Goal: Information Seeking & Learning: Learn about a topic

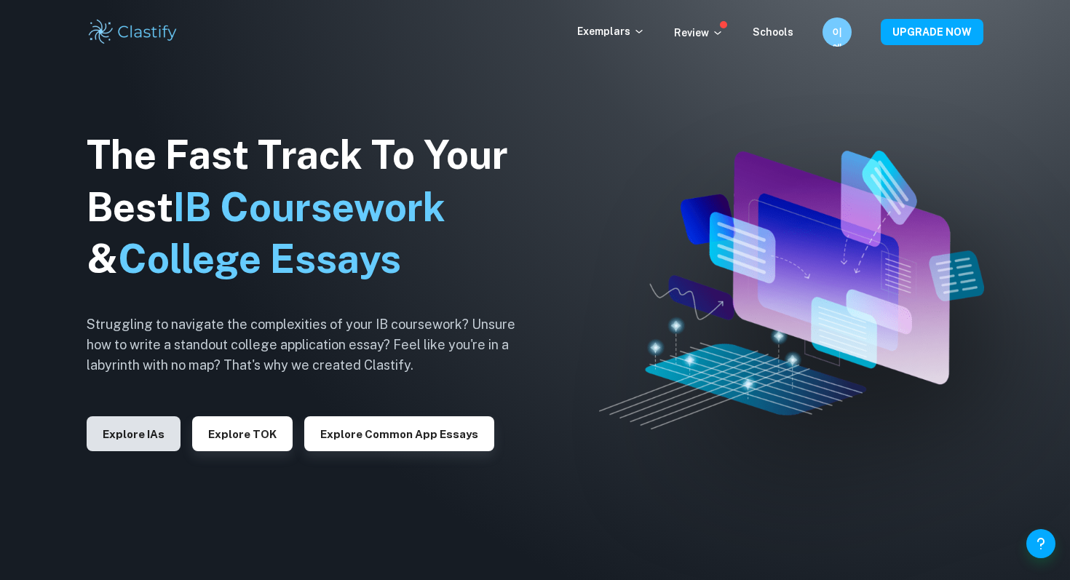
click at [157, 438] on button "Explore IAs" at bounding box center [134, 433] width 94 height 35
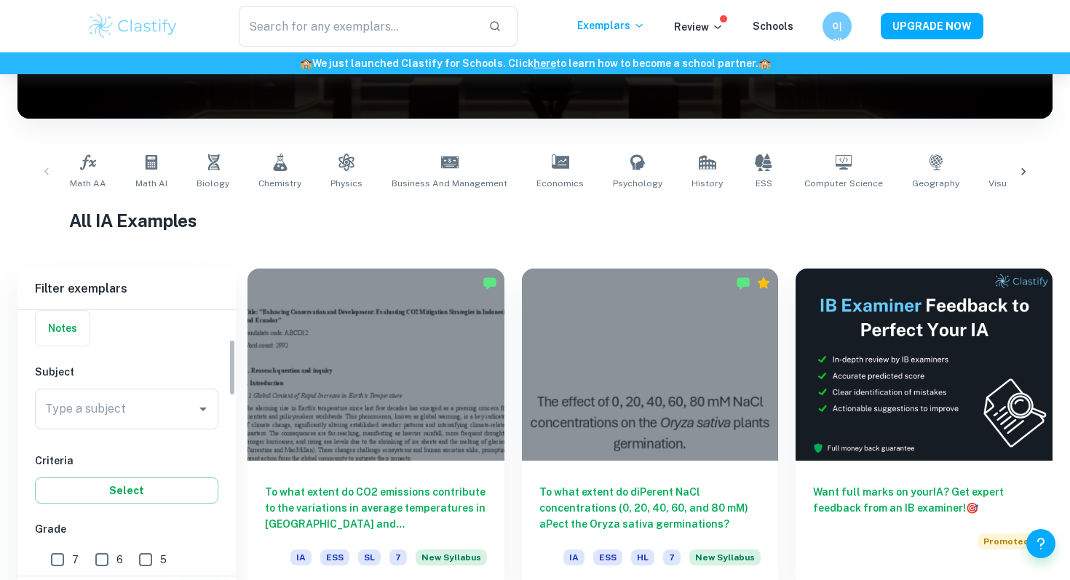
scroll to position [343, 0]
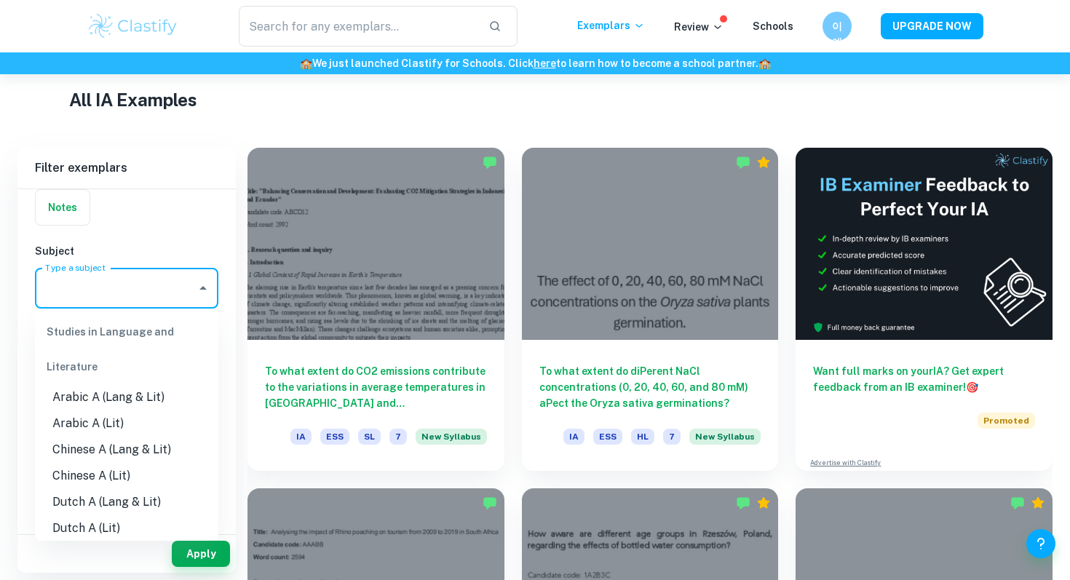
click at [146, 291] on input "Type a subject" at bounding box center [115, 288] width 149 height 28
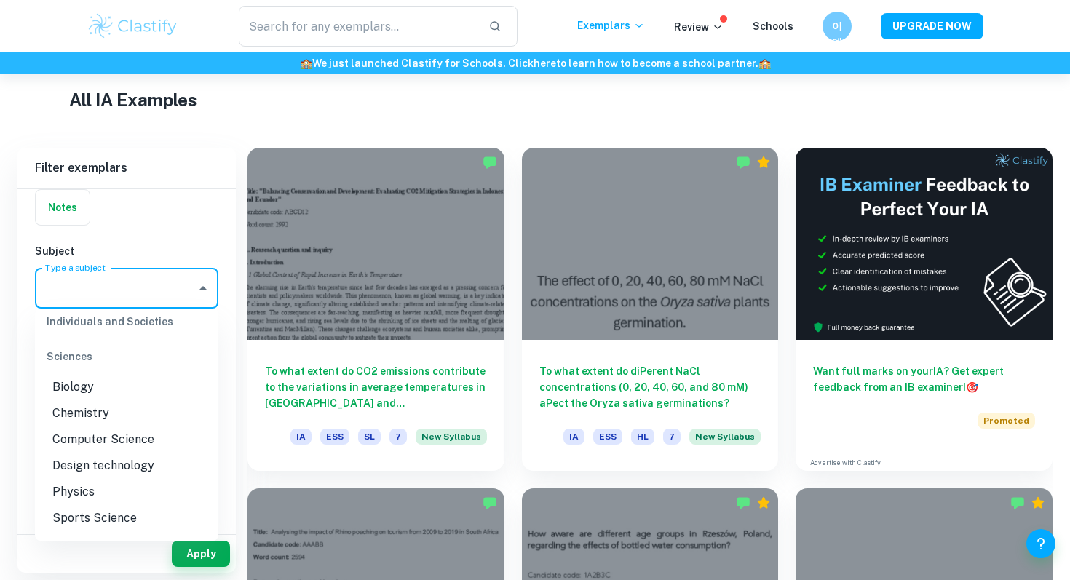
scroll to position [1802, 0]
click at [94, 373] on li "Chemistry" at bounding box center [126, 386] width 183 height 26
type input "Chemistry"
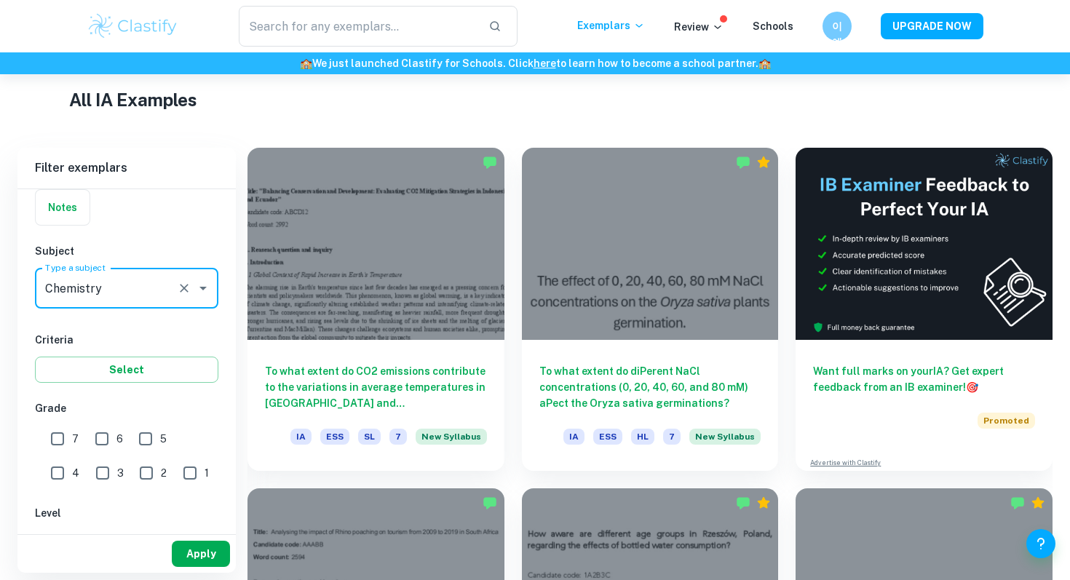
click at [192, 555] on button "Apply" at bounding box center [201, 554] width 58 height 26
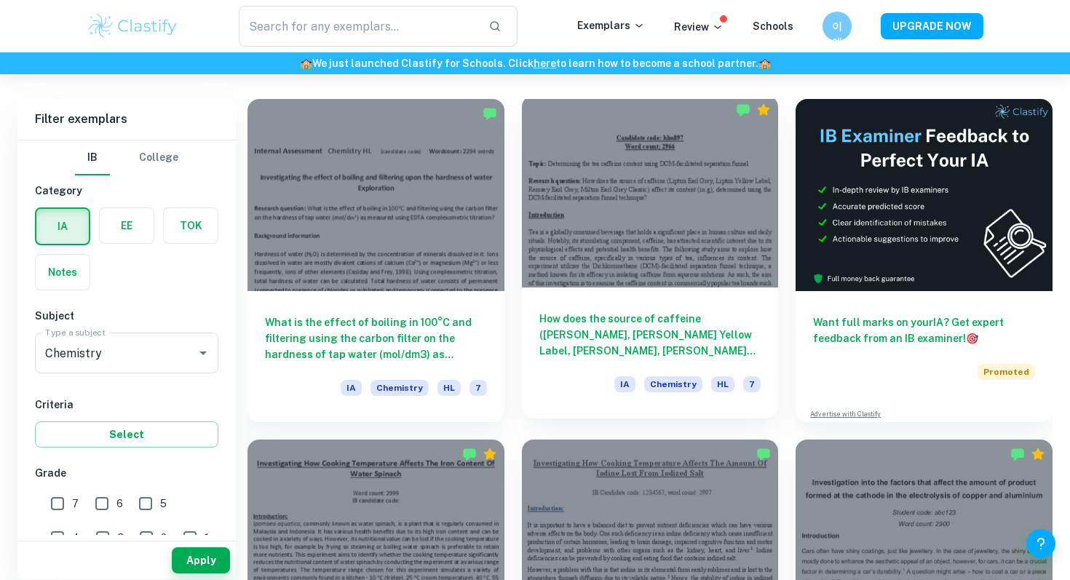
scroll to position [398, 0]
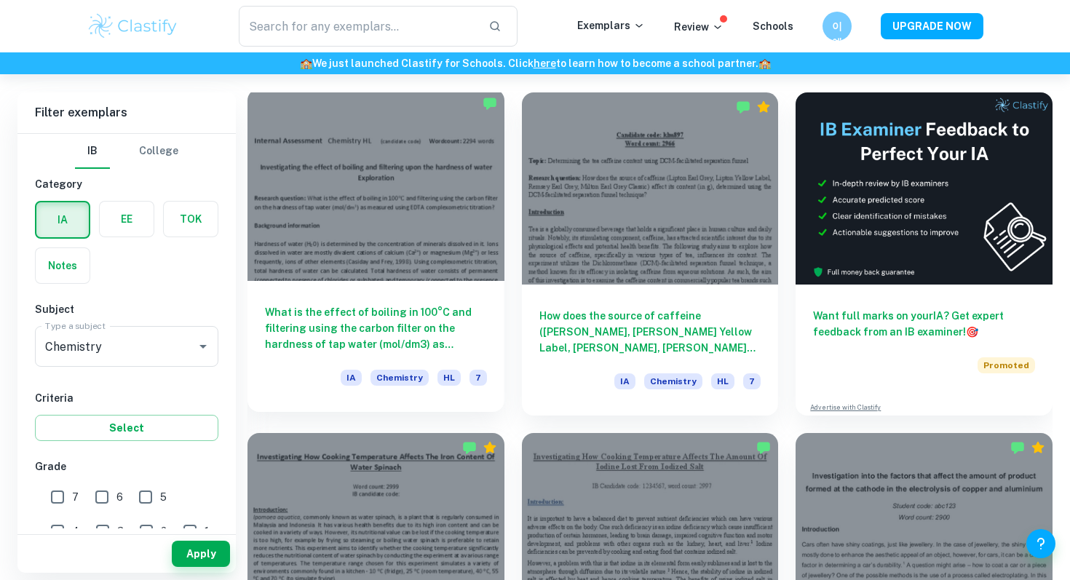
click at [420, 280] on div at bounding box center [376, 185] width 257 height 192
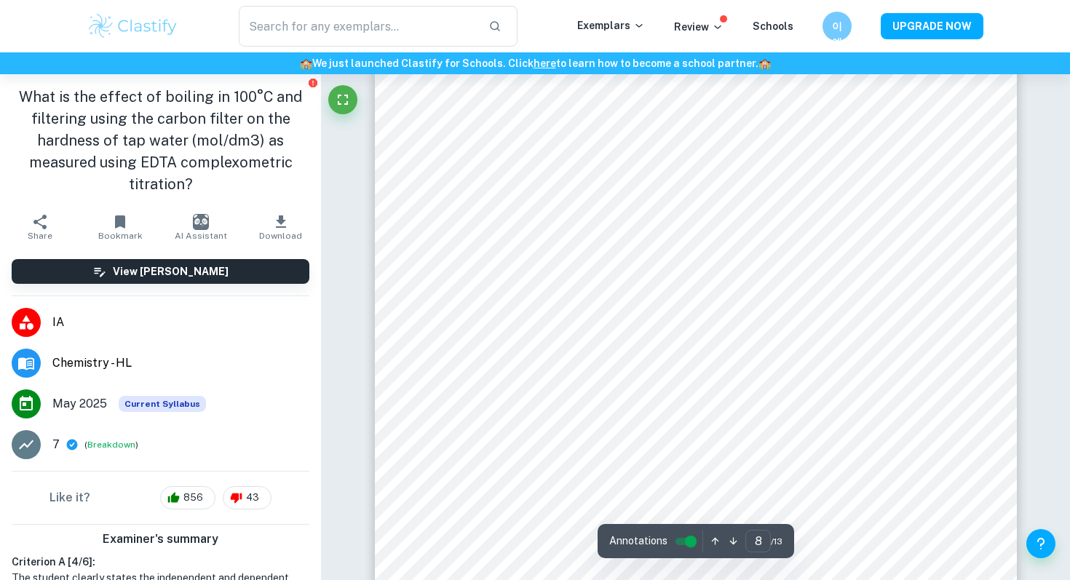
scroll to position [6744, 0]
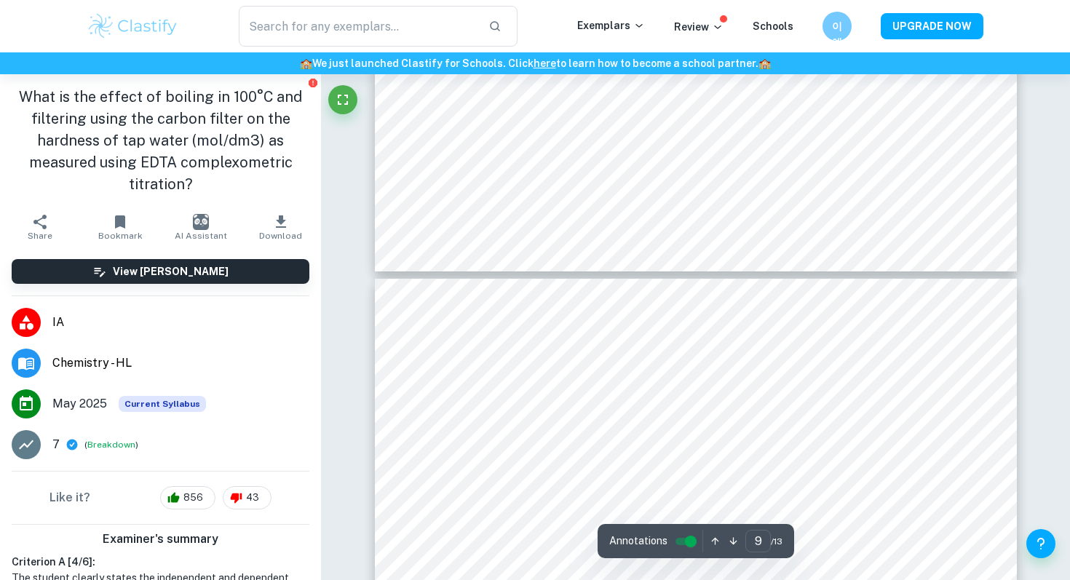
type input "10"
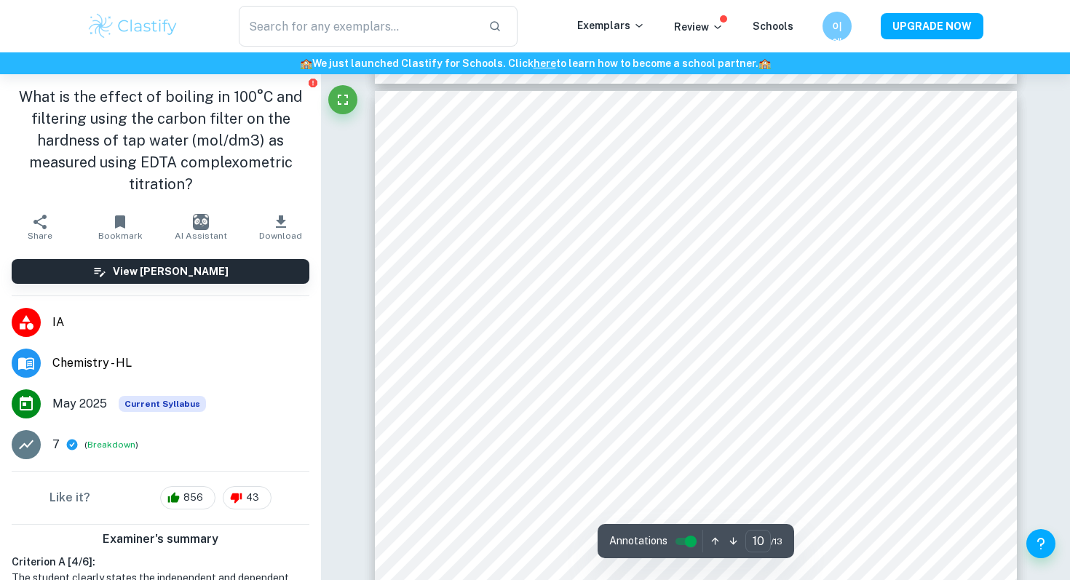
scroll to position [8555, 0]
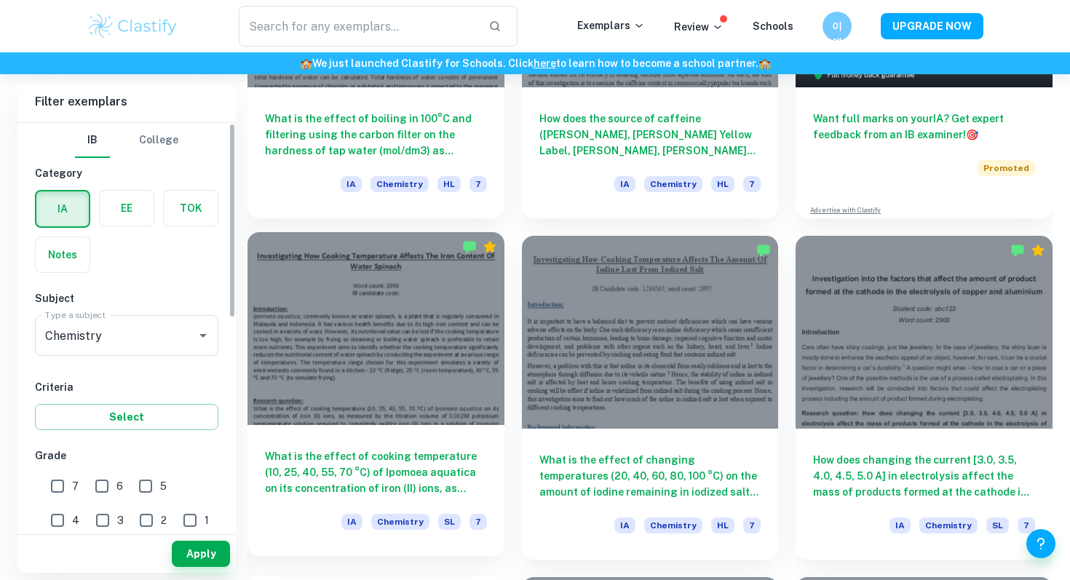
scroll to position [660, 0]
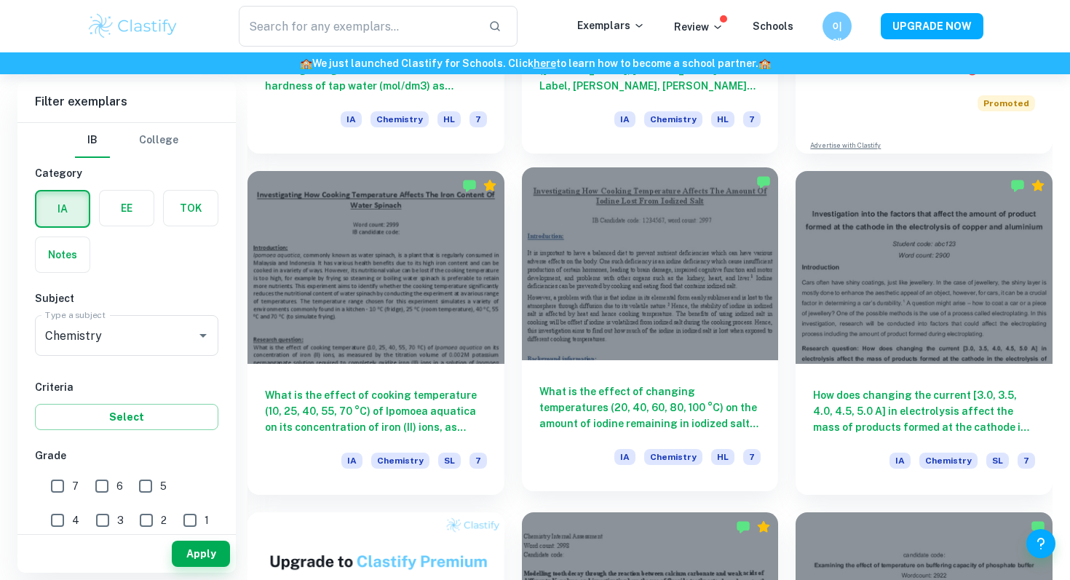
click at [685, 306] on div at bounding box center [650, 263] width 257 height 192
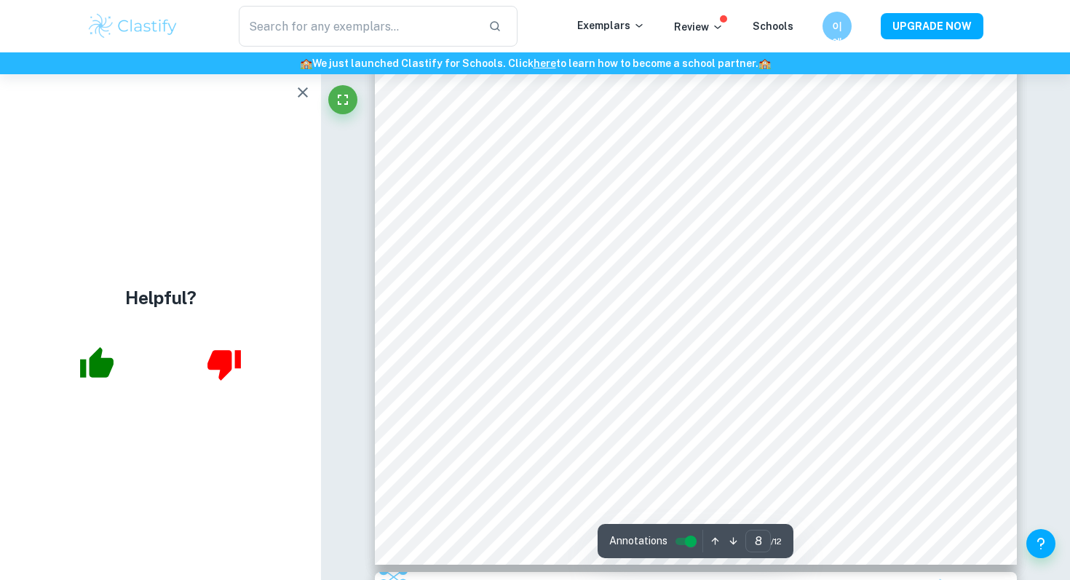
scroll to position [6429, 0]
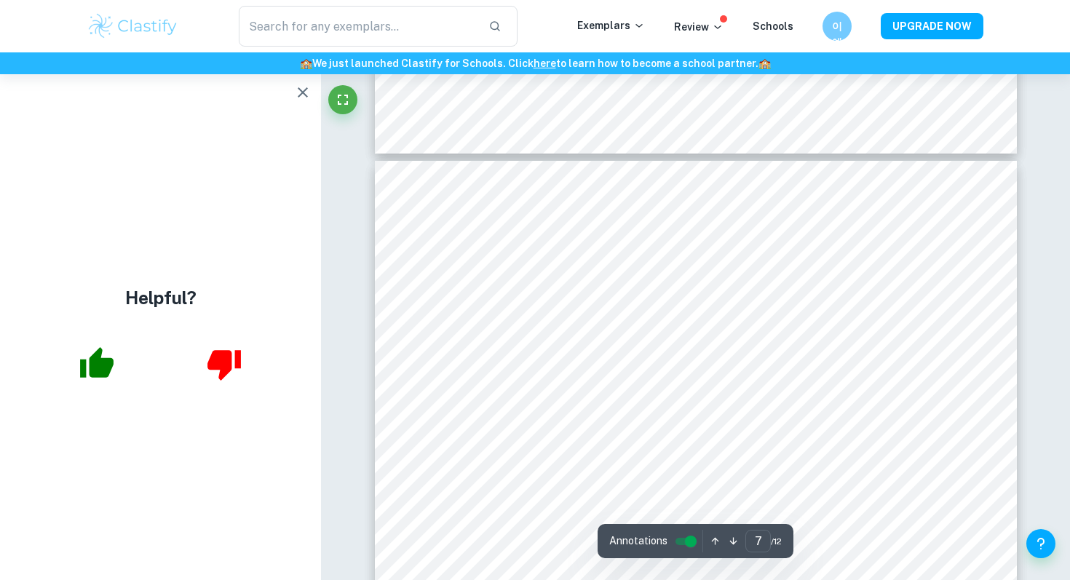
type input "6"
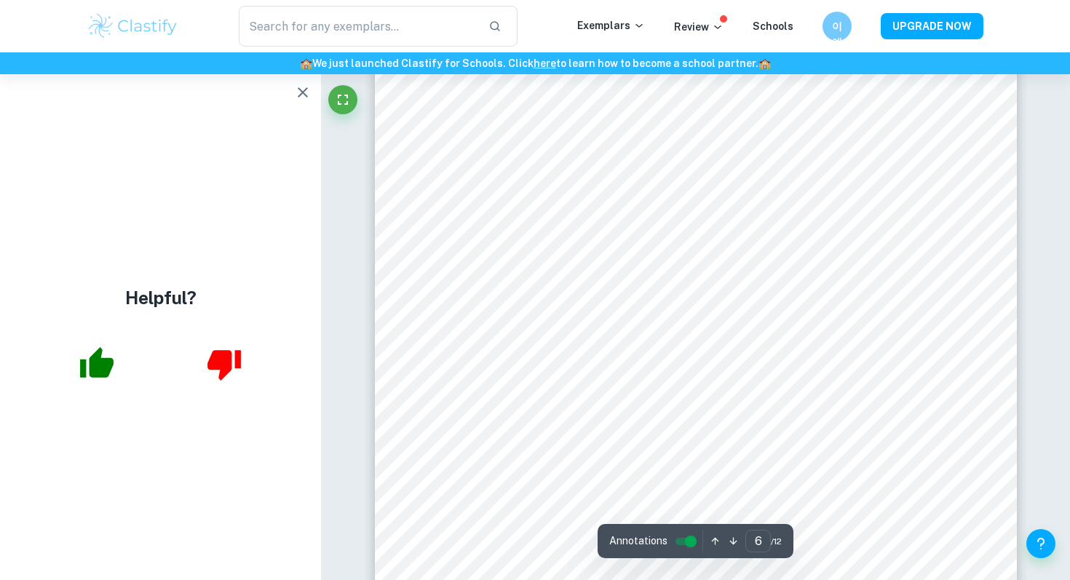
scroll to position [4821, 0]
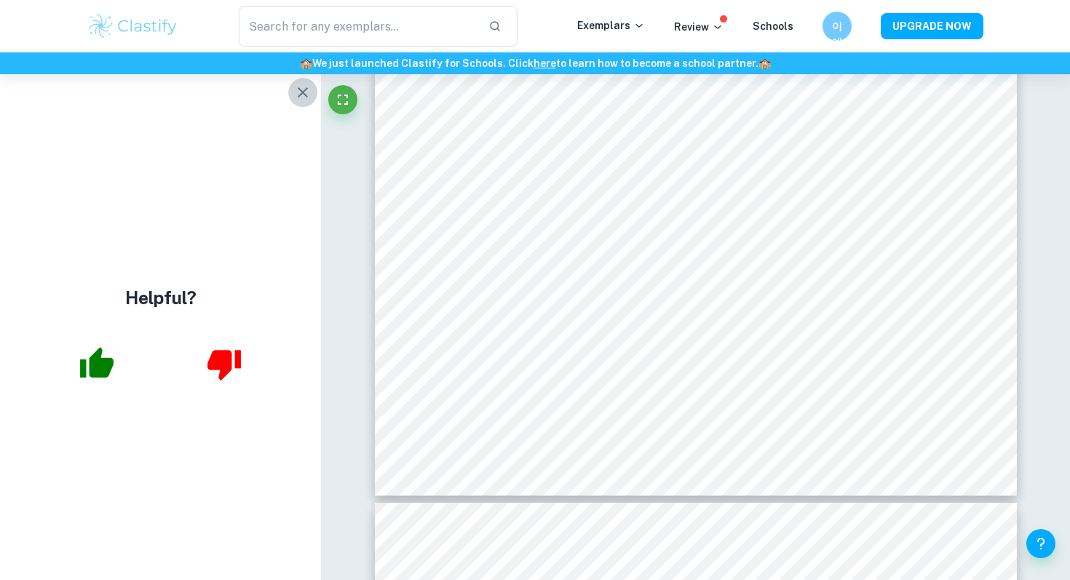
click at [301, 91] on icon "button" at bounding box center [303, 92] width 10 height 10
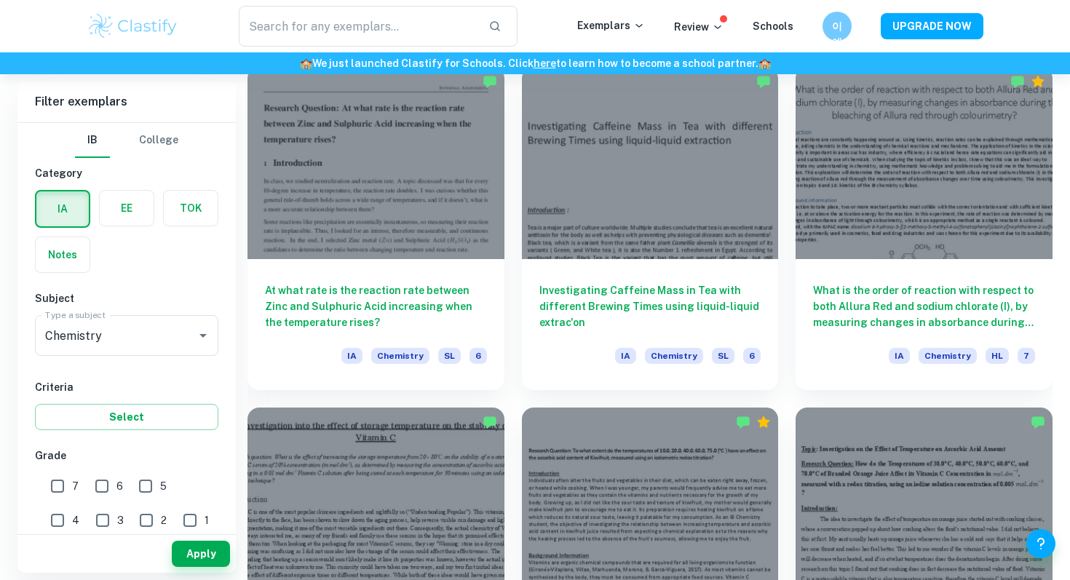
scroll to position [6936, 0]
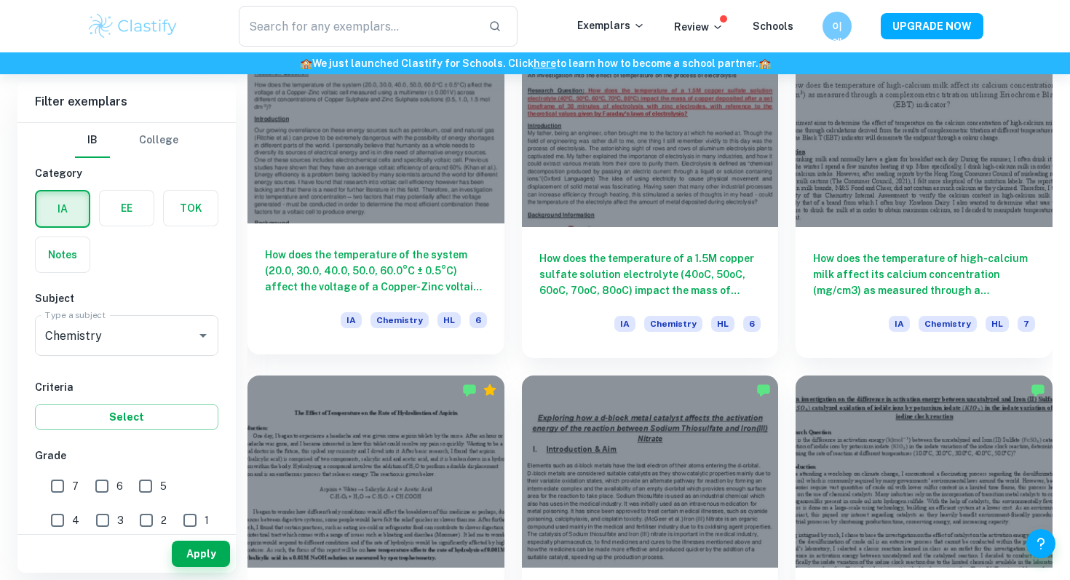
click at [448, 218] on div at bounding box center [376, 127] width 257 height 192
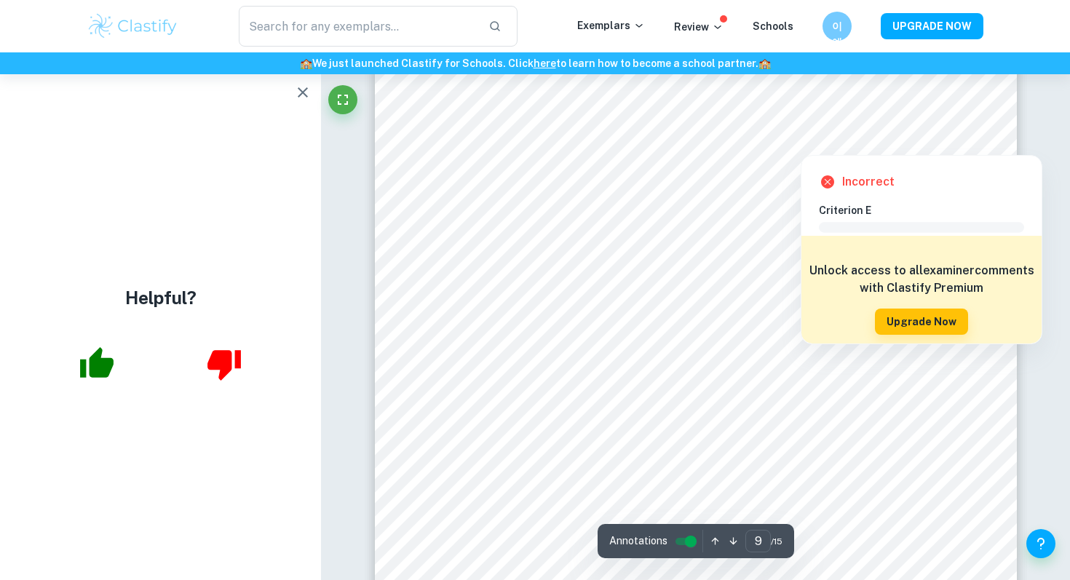
scroll to position [7922, 0]
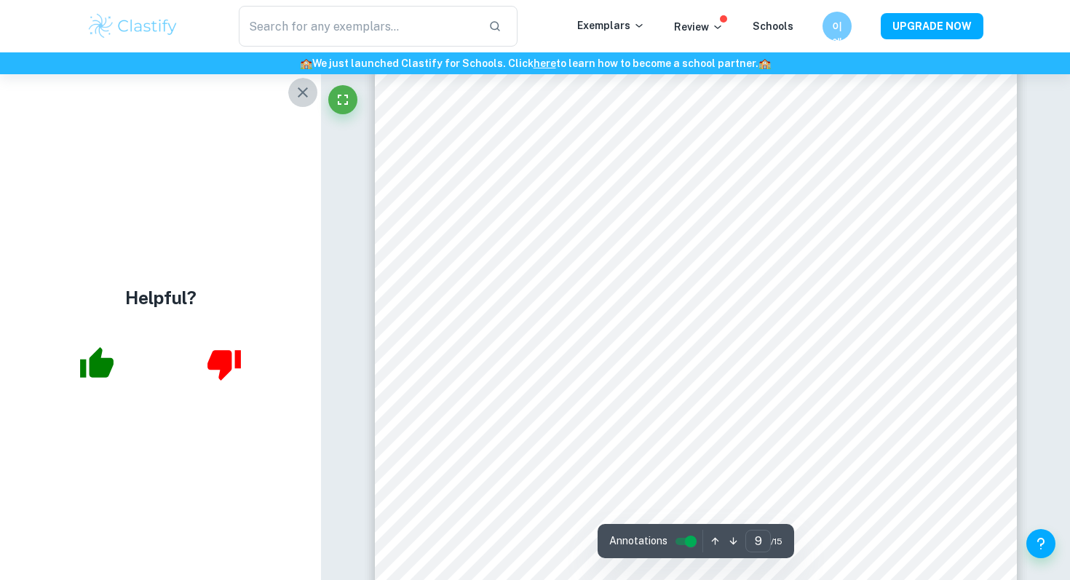
click at [290, 87] on button "button" at bounding box center [302, 92] width 29 height 29
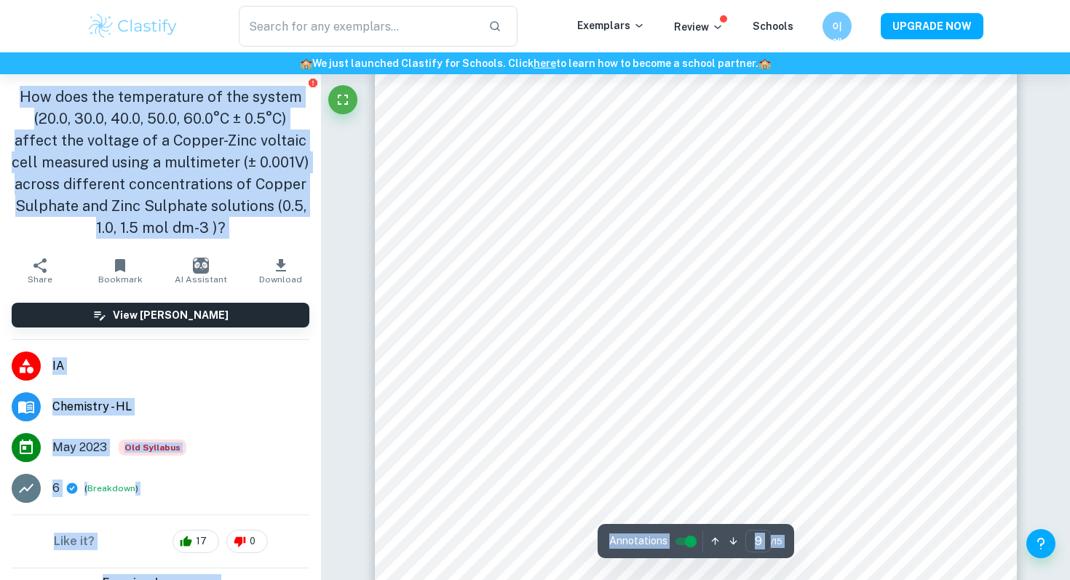
click at [212, 467] on li "[DATE] Old Syllabus" at bounding box center [160, 447] width 321 height 41
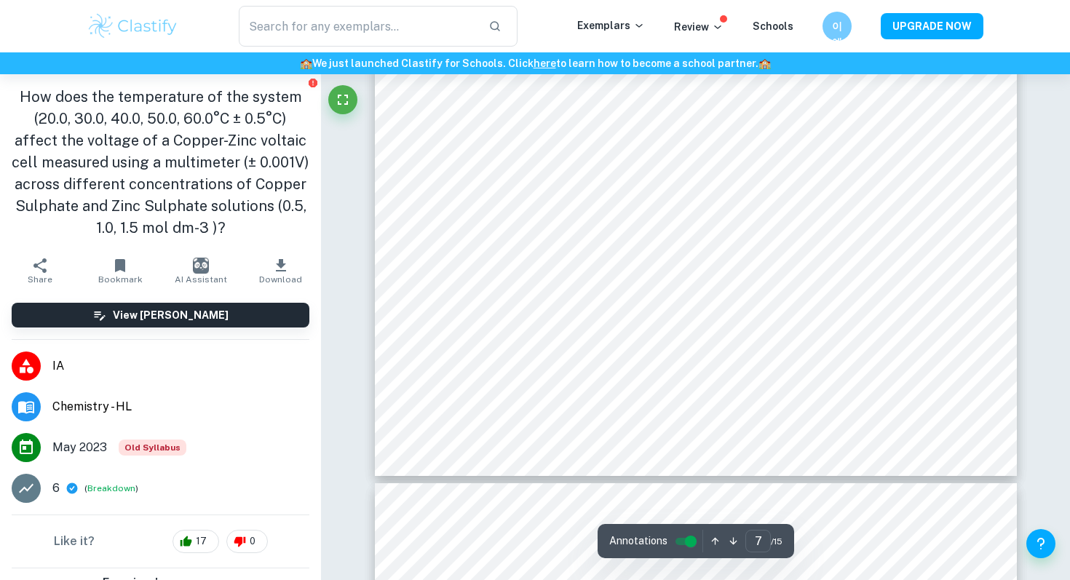
scroll to position [6175, 0]
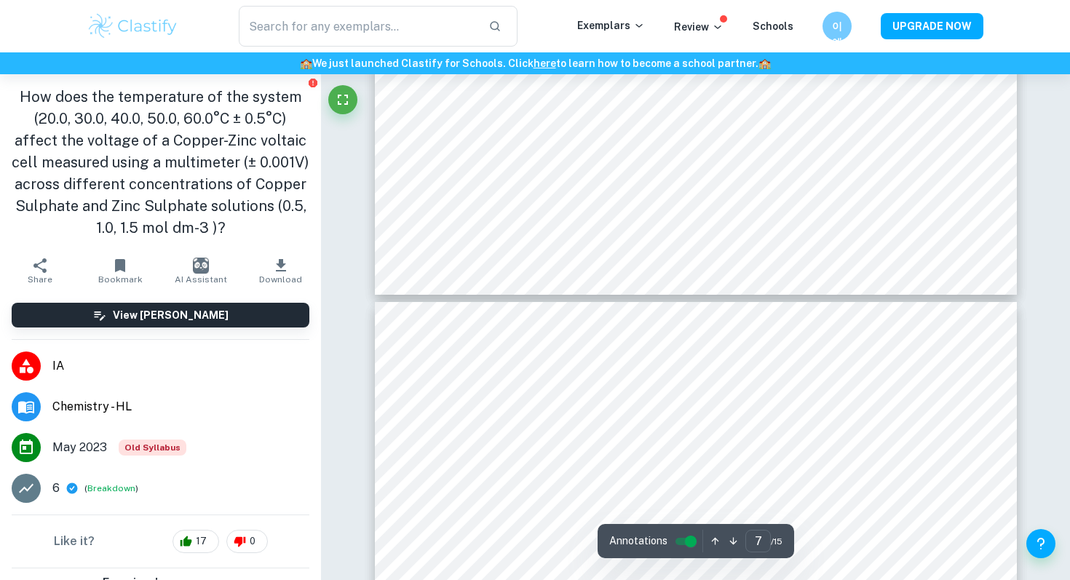
type input "8"
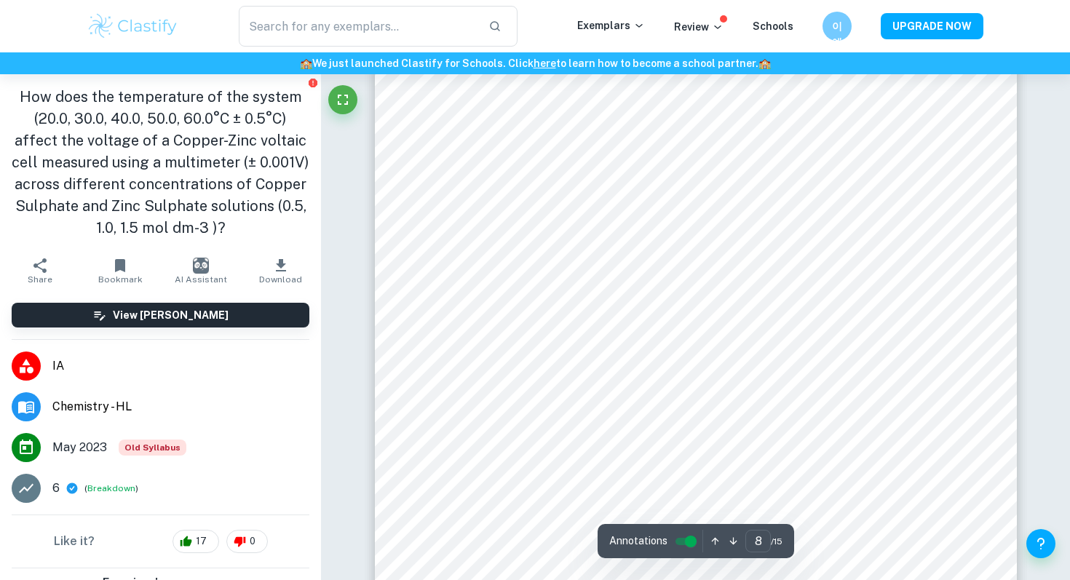
scroll to position [6736, 0]
